Goal: Obtain resource: Obtain resource

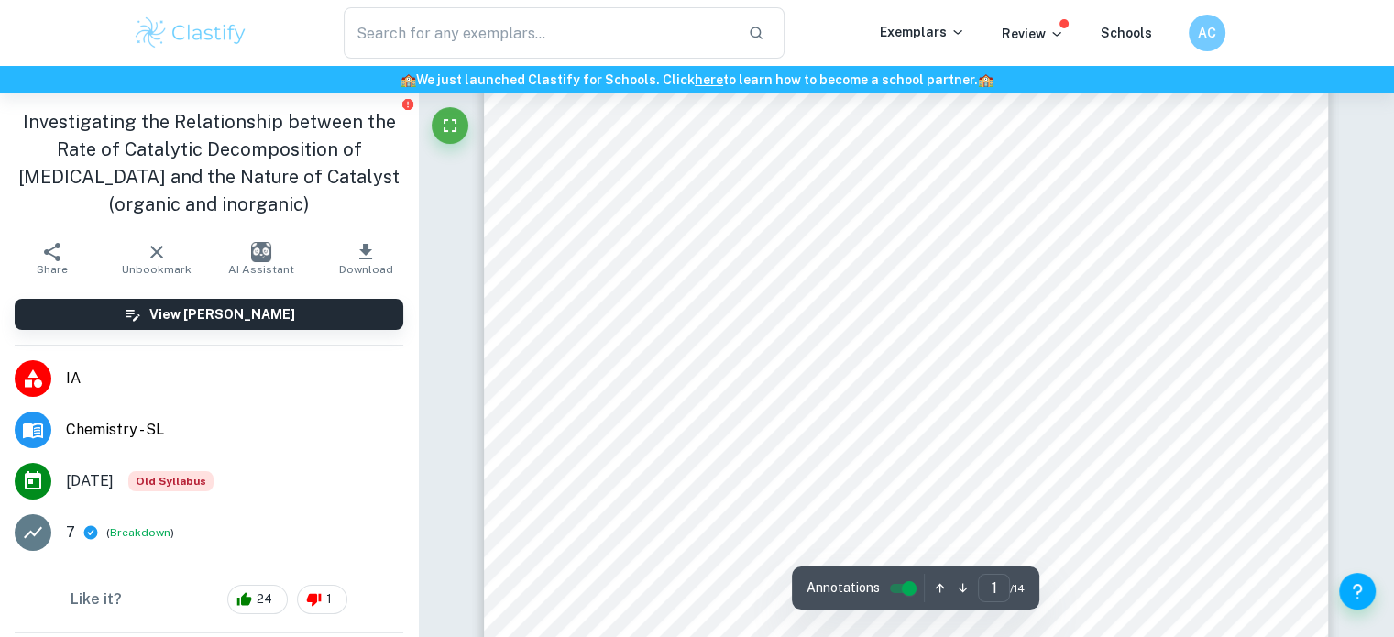
scroll to position [314, 0]
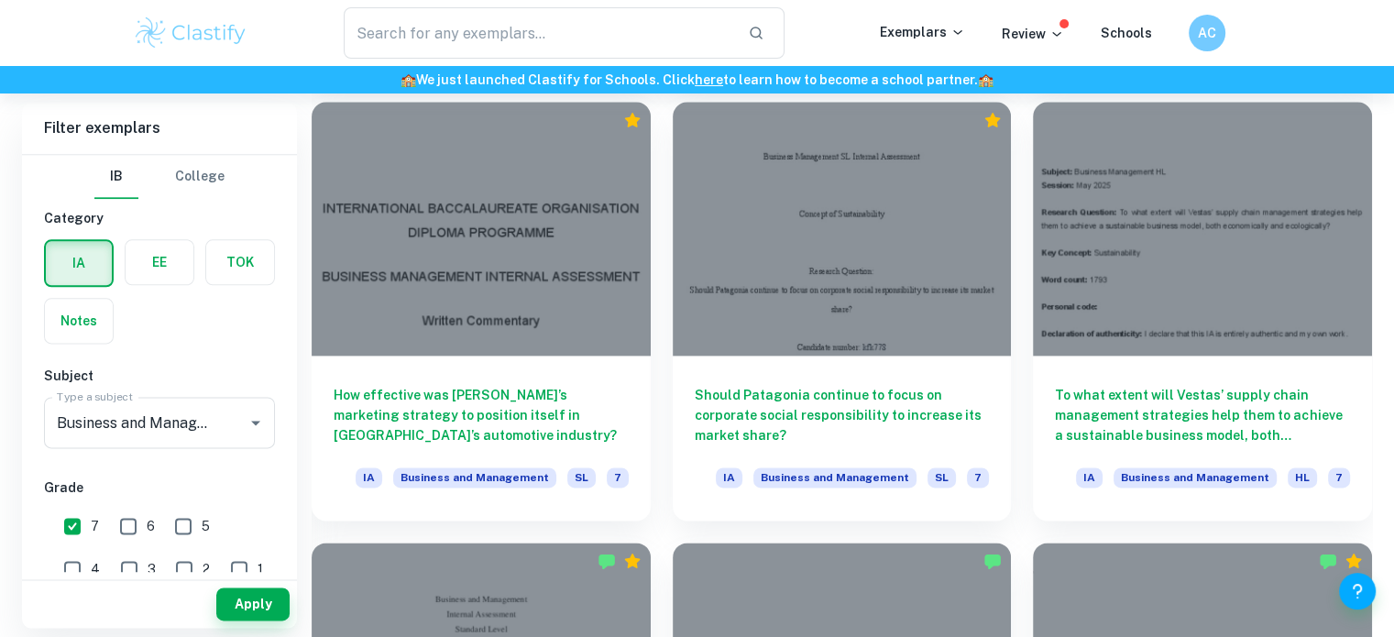
scroll to position [0, 1488]
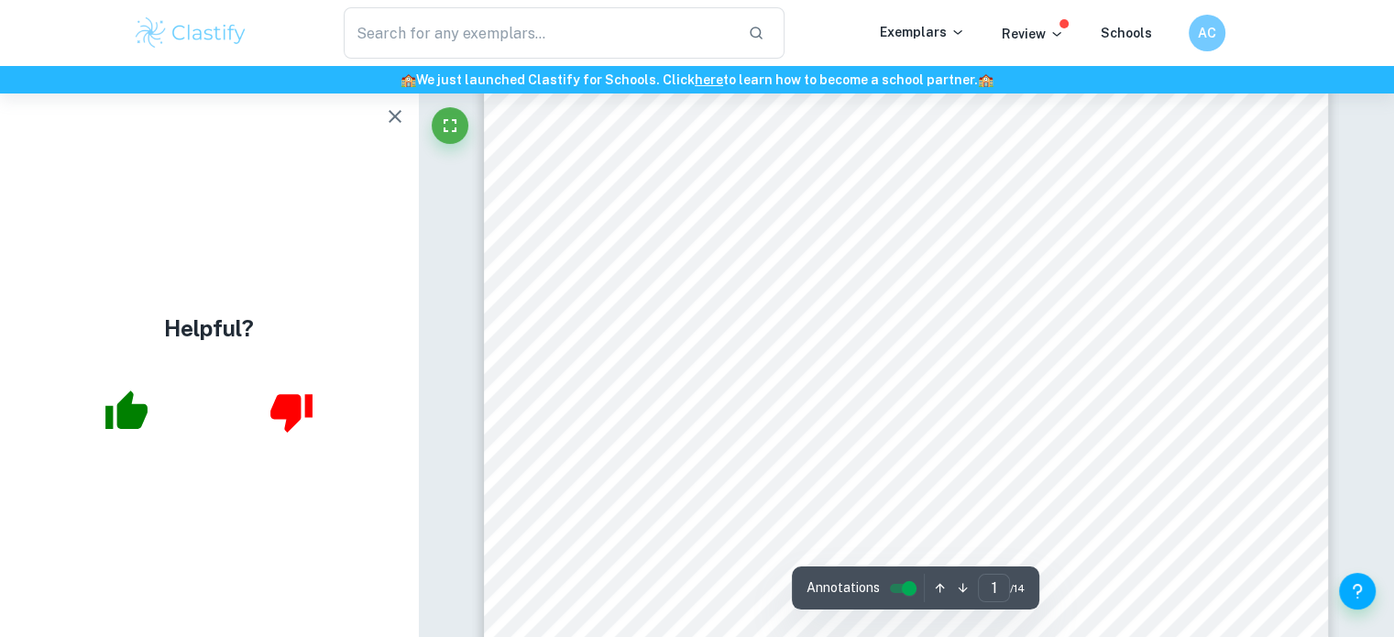
scroll to position [464, 0]
click at [392, 124] on icon "button" at bounding box center [395, 116] width 22 height 22
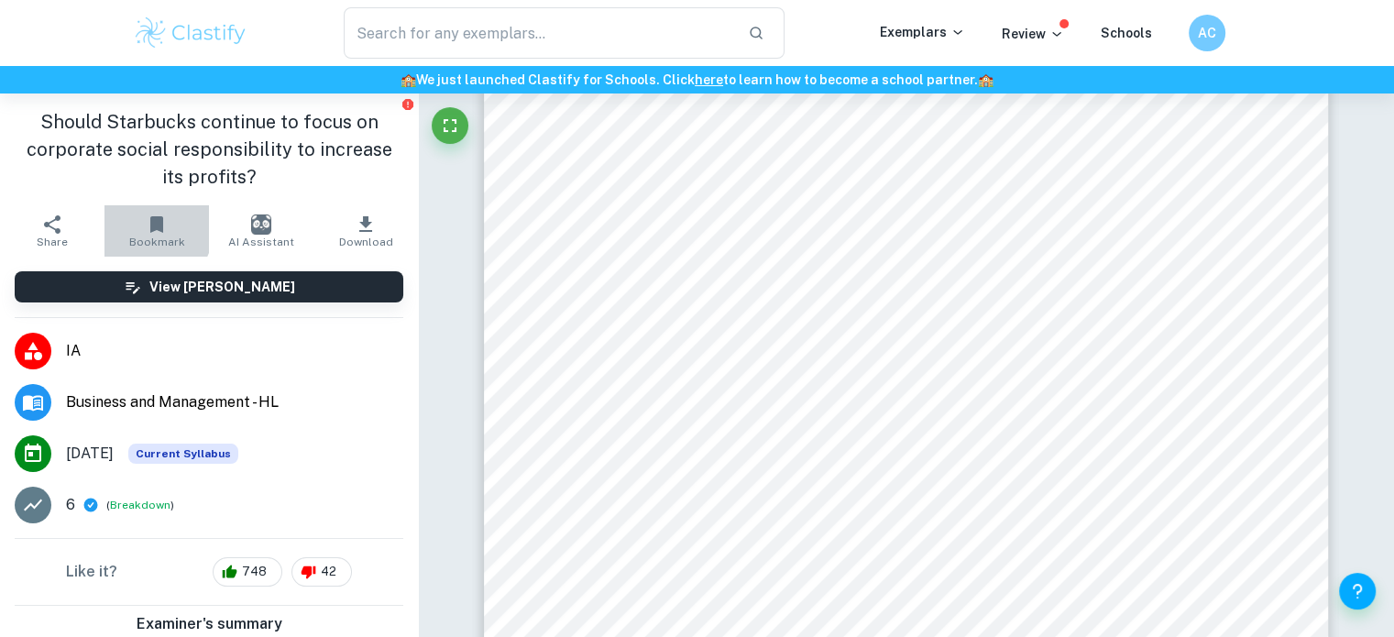
click at [150, 229] on icon "button" at bounding box center [156, 224] width 13 height 16
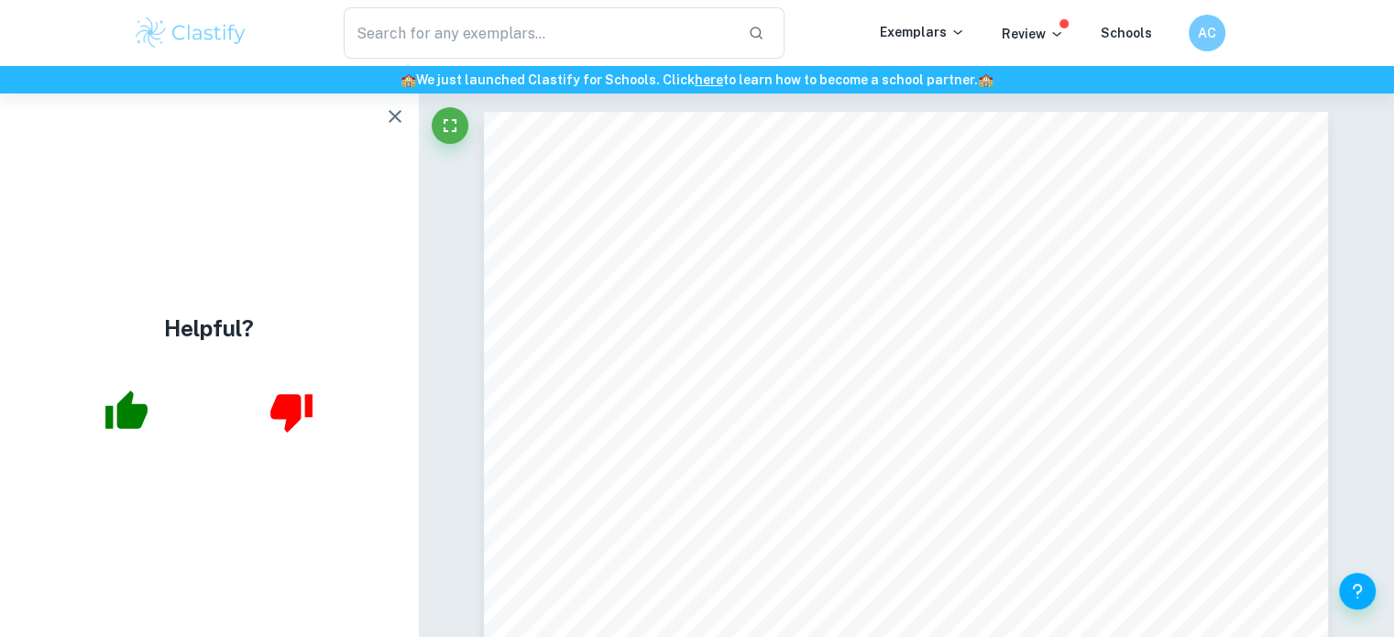
click at [400, 116] on icon "button" at bounding box center [395, 116] width 22 height 22
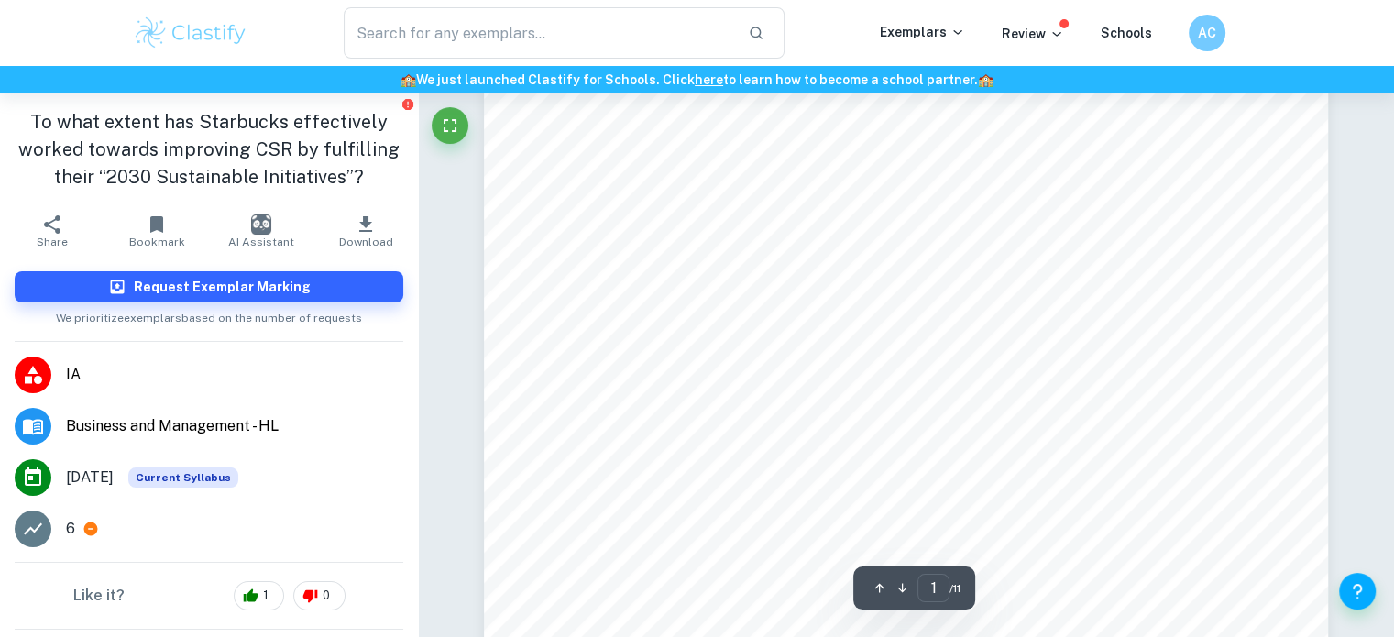
scroll to position [182, 0]
